Goal: Task Accomplishment & Management: Use online tool/utility

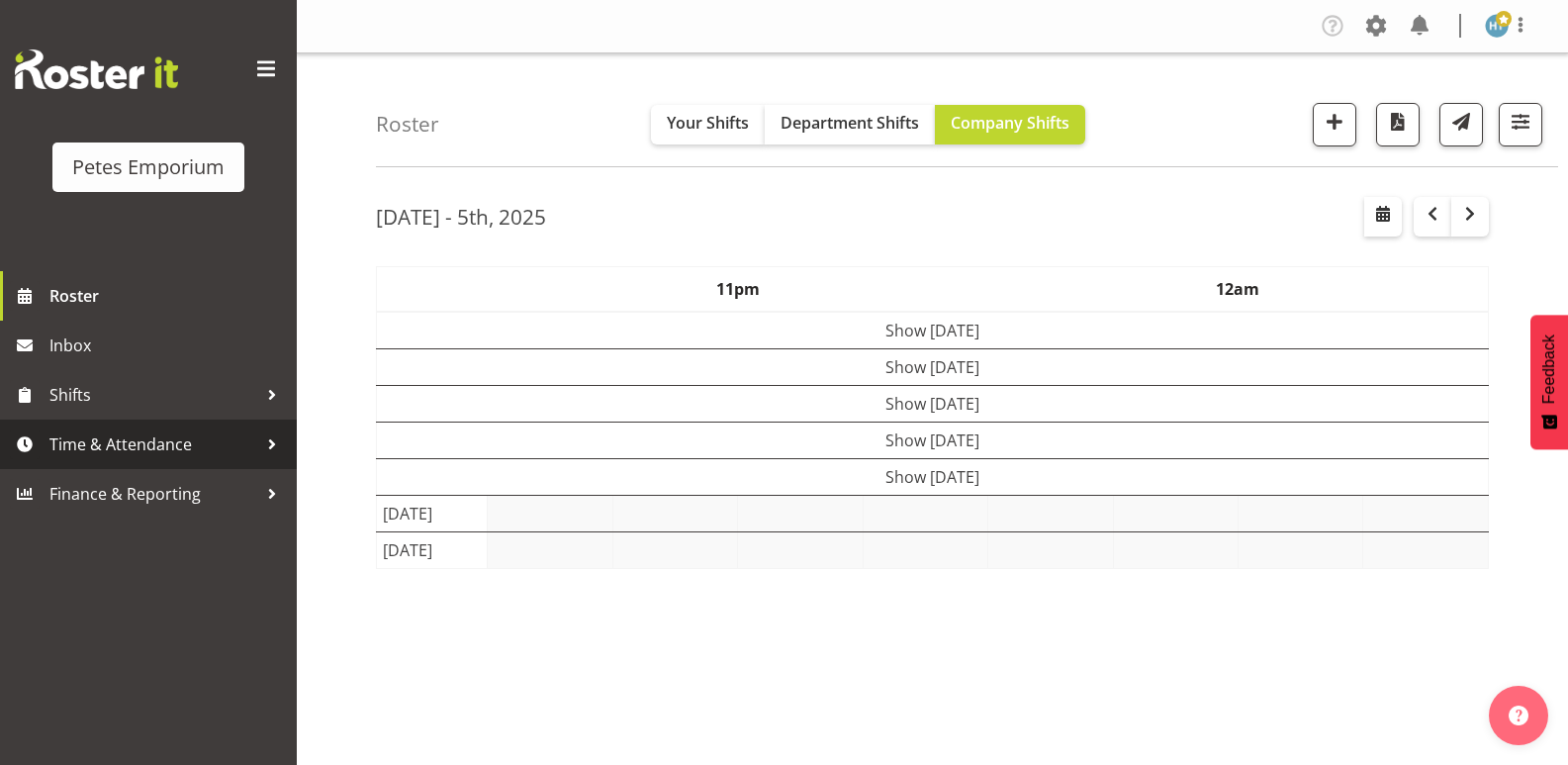
click at [144, 442] on span "Time & Attendance" at bounding box center [154, 444] width 208 height 30
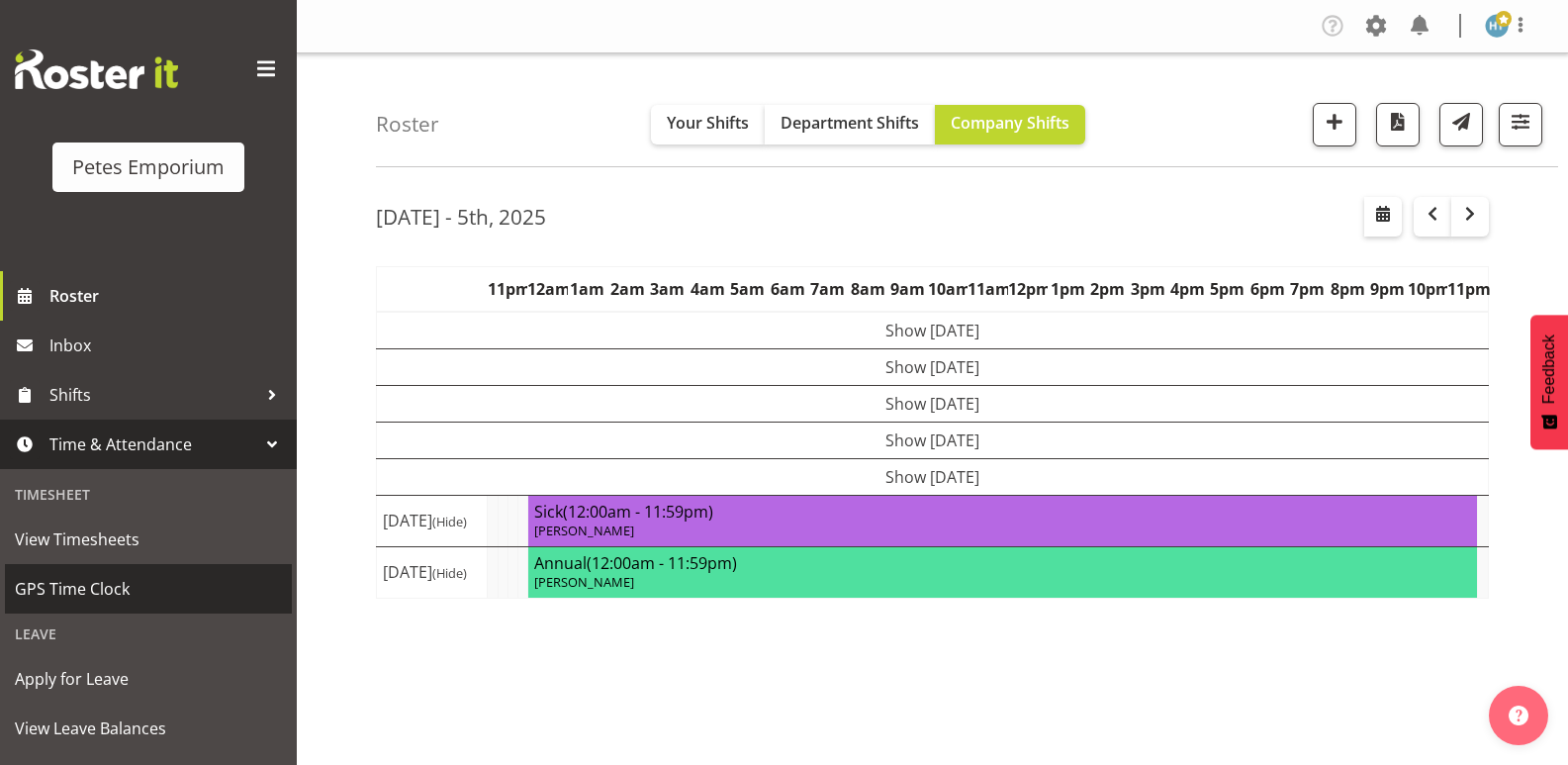
click at [99, 587] on span "GPS Time Clock" at bounding box center [149, 589] width 267 height 30
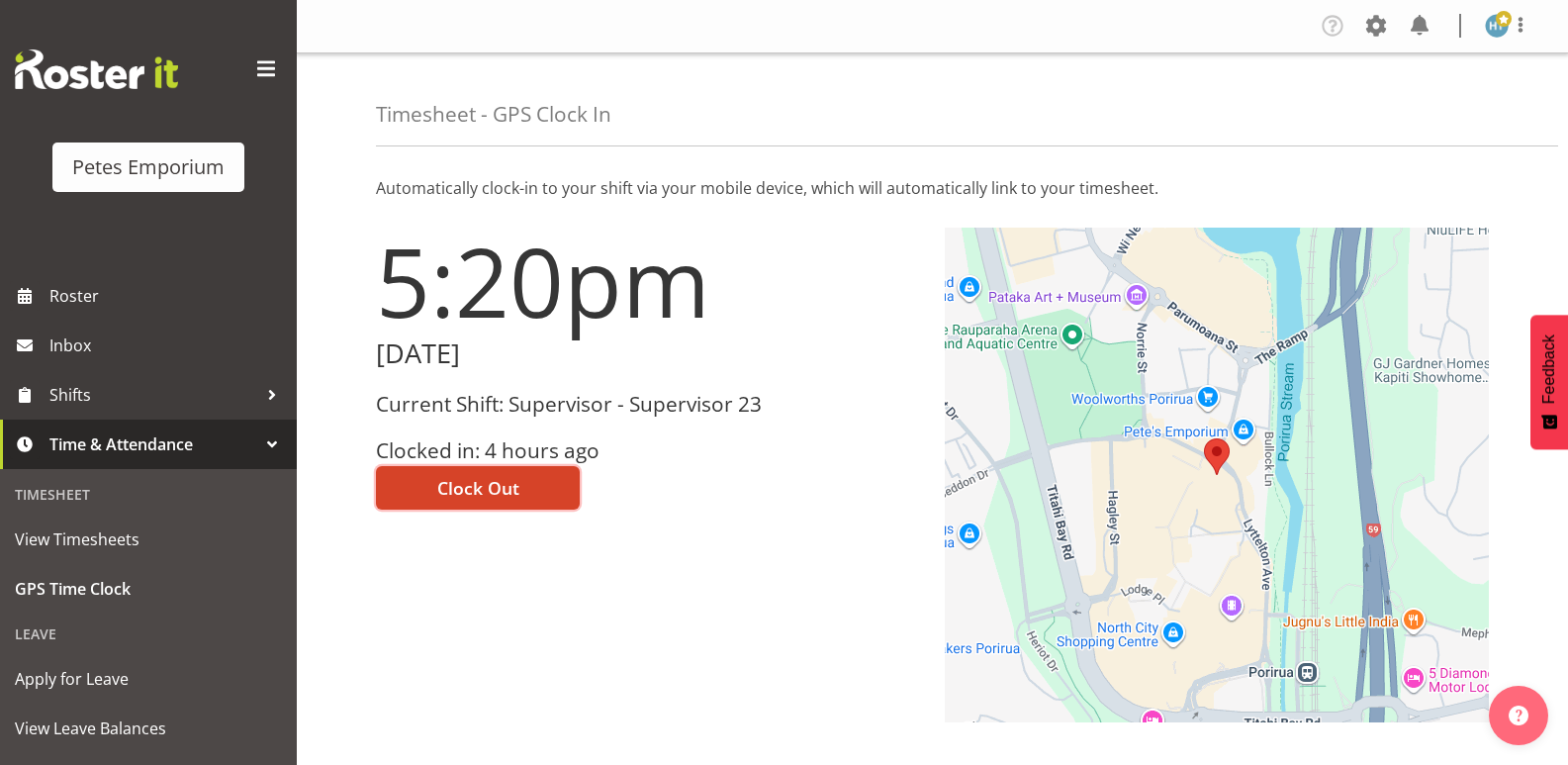
click at [497, 481] on span "Clock Out" at bounding box center [478, 488] width 82 height 26
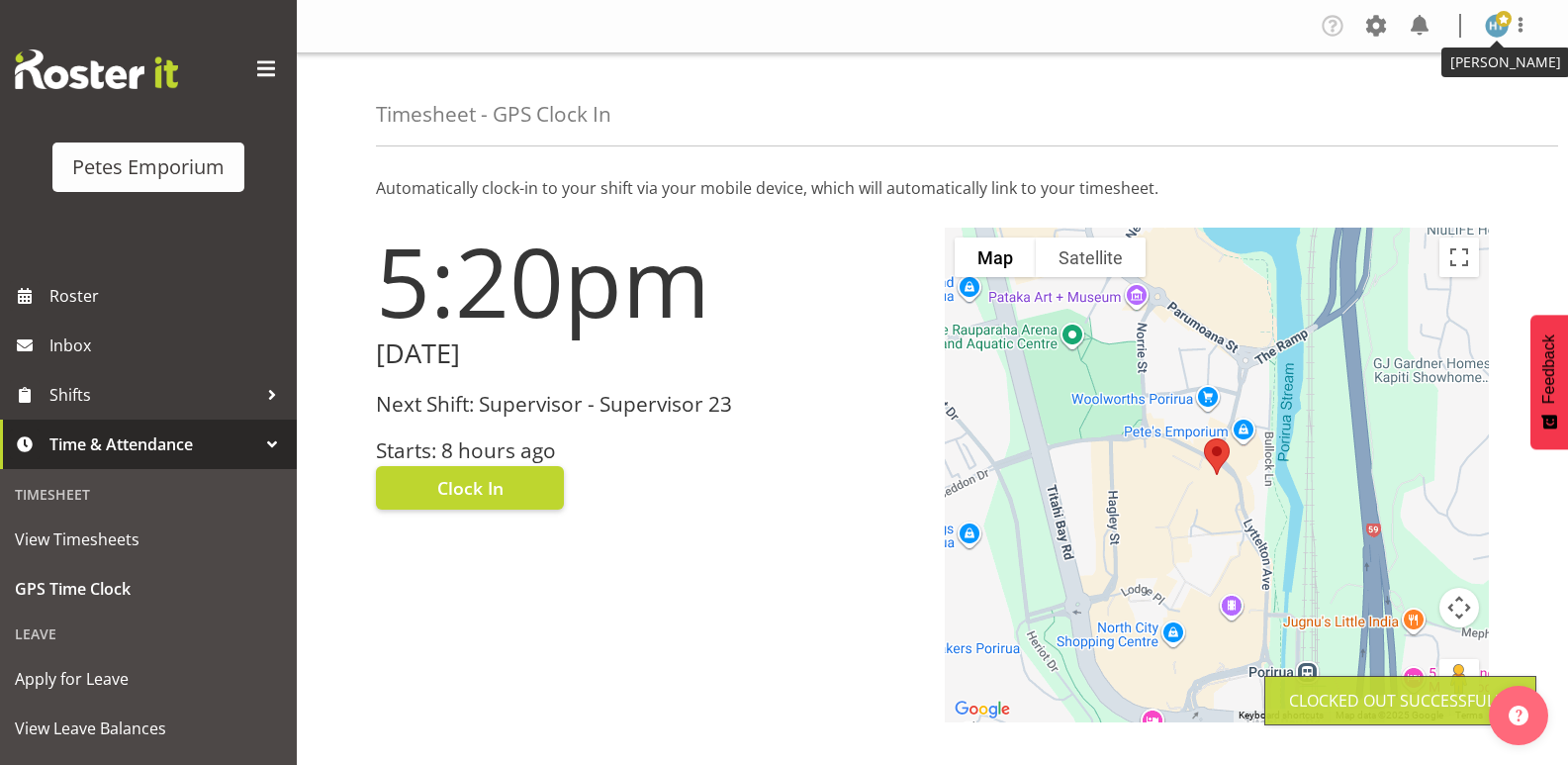
click at [1490, 24] on img at bounding box center [1496, 26] width 24 height 24
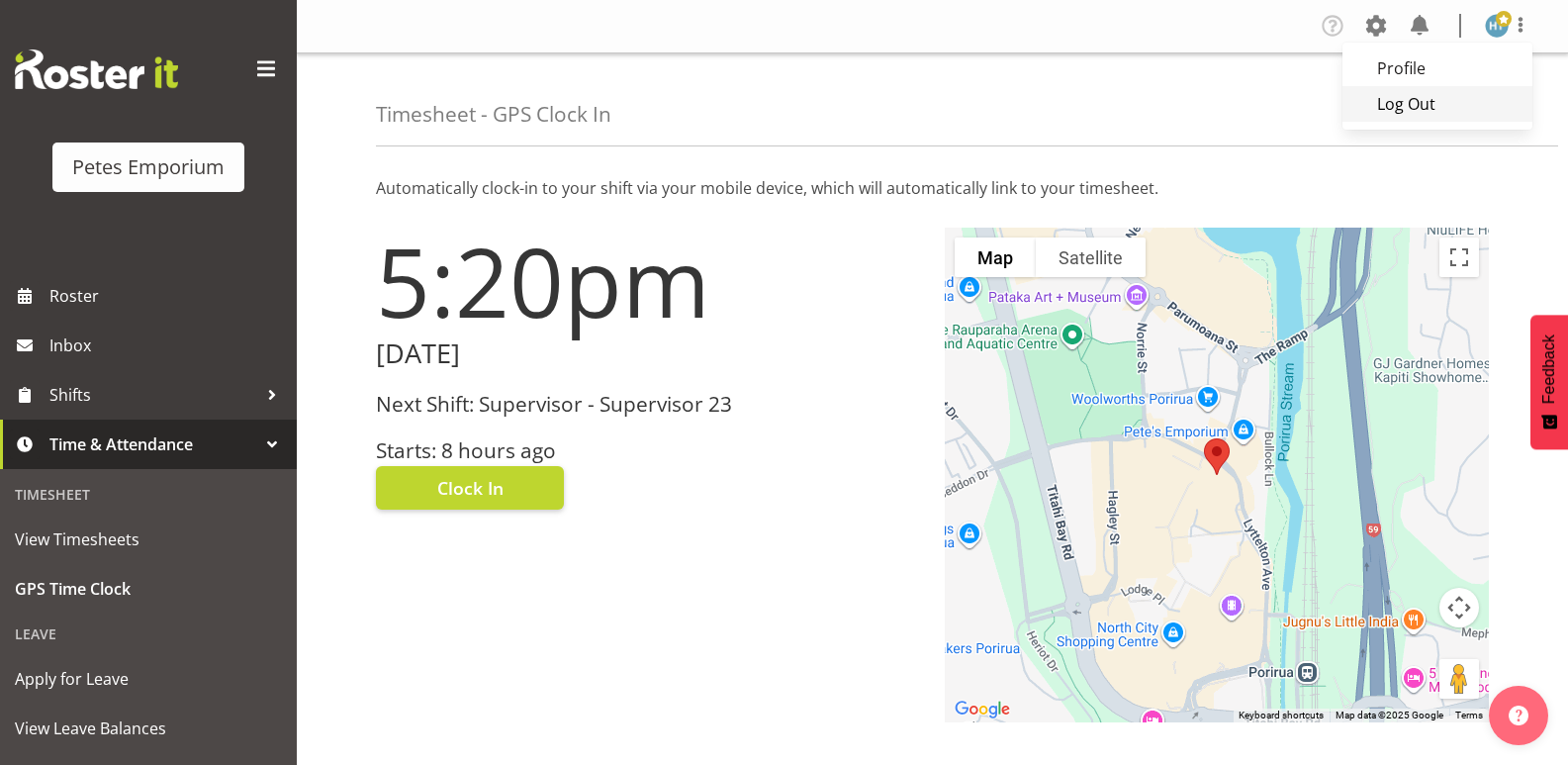
click at [1415, 97] on link "Log Out" at bounding box center [1437, 104] width 190 height 36
